Goal: Find contact information: Find contact information

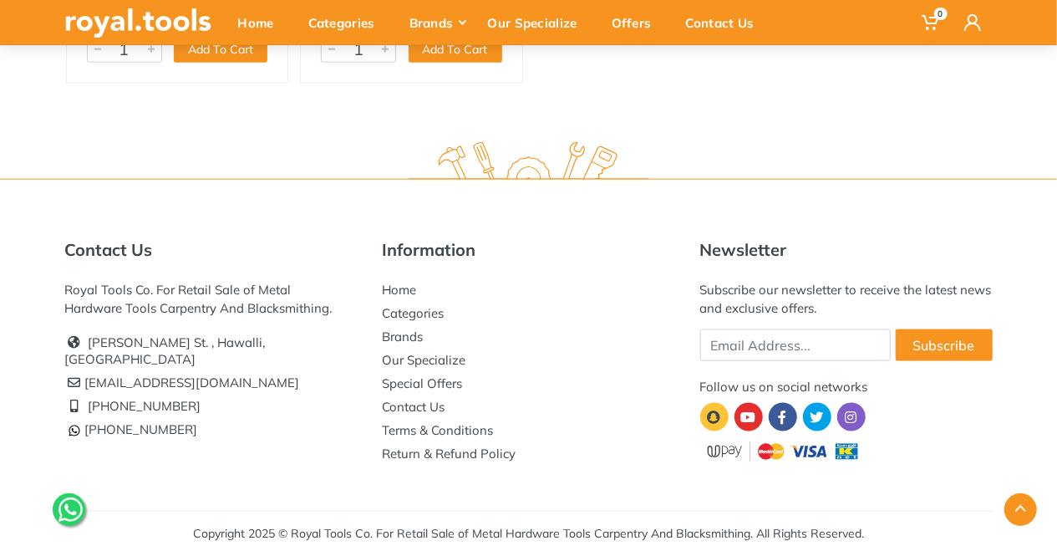
scroll to position [649, 0]
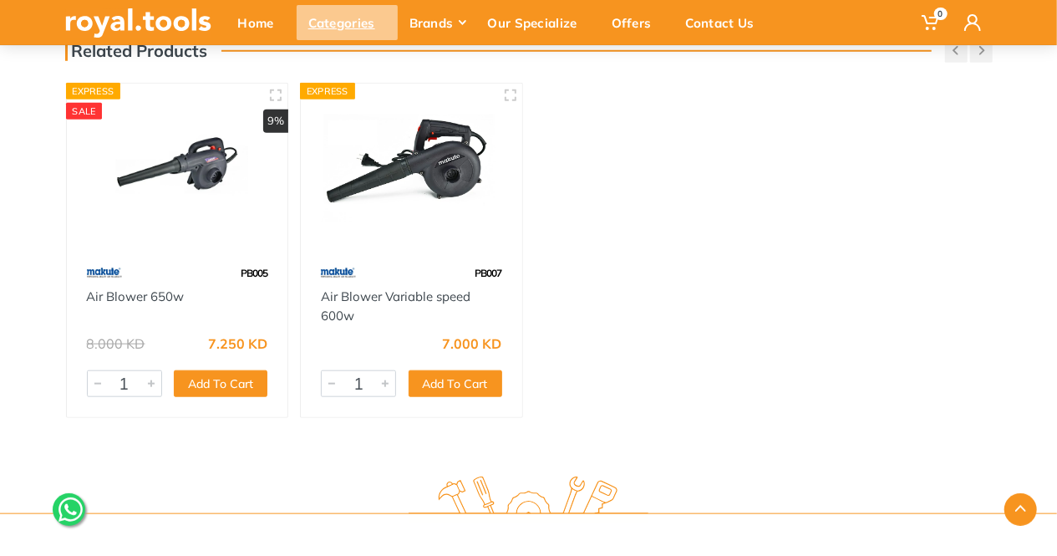
click at [359, 33] on div "Categories" at bounding box center [347, 22] width 101 height 35
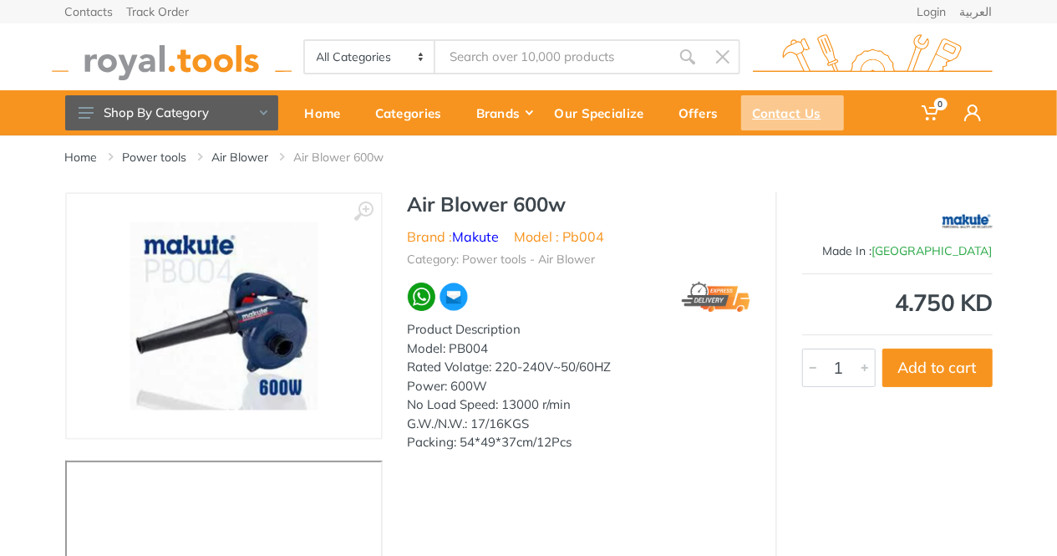
click at [794, 120] on div "Contact Us" at bounding box center [792, 112] width 103 height 35
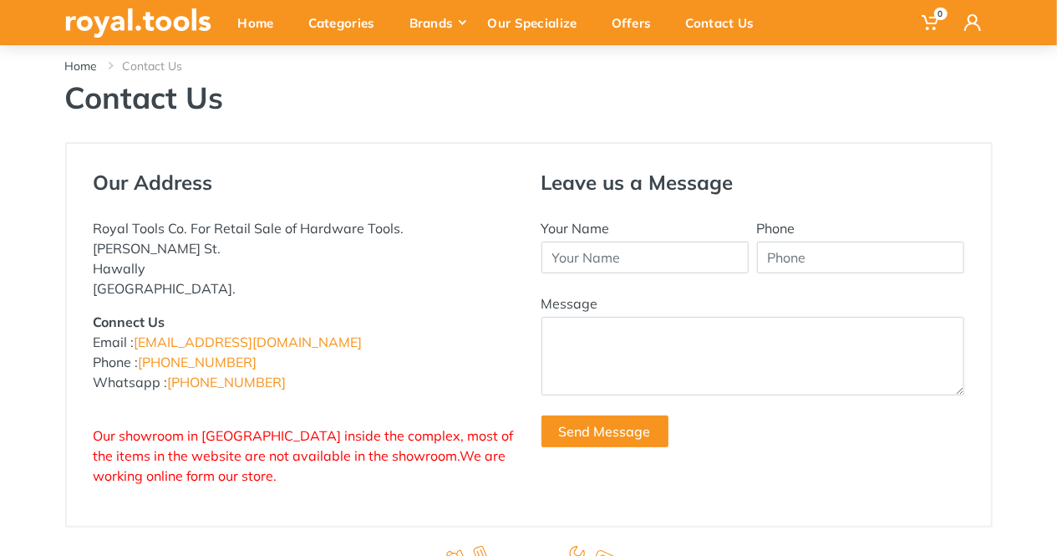
scroll to position [167, 0]
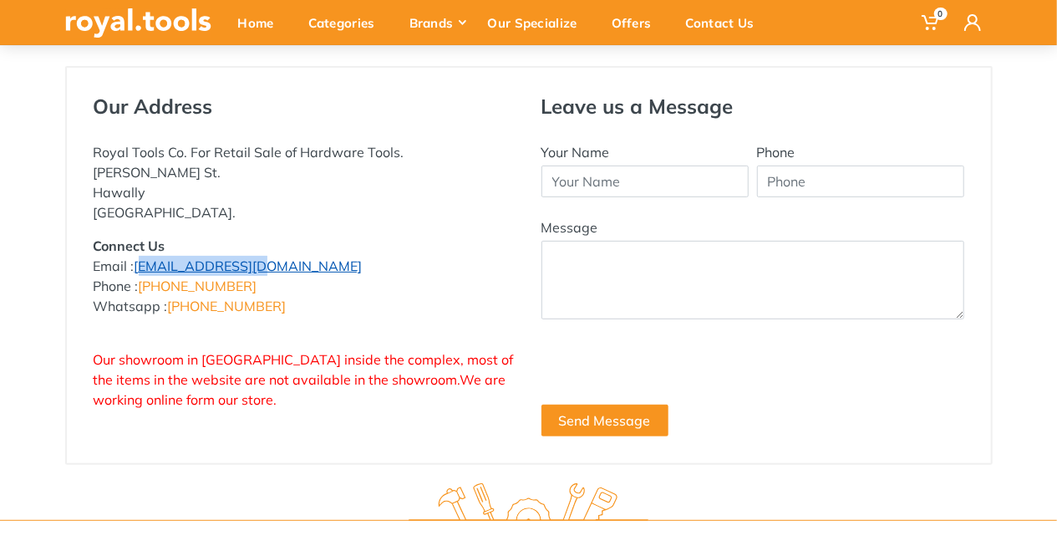
drag, startPoint x: 254, startPoint y: 262, endPoint x: 138, endPoint y: 268, distance: 116.3
click at [138, 268] on p "Connect Us Email : [EMAIL_ADDRESS][DOMAIN_NAME] Phone : [PHONE_NUMBER] Whatsapp…" at bounding box center [305, 276] width 423 height 80
copy link "[EMAIL_ADDRESS][DOMAIN_NAME]"
